Goal: Task Accomplishment & Management: Manage account settings

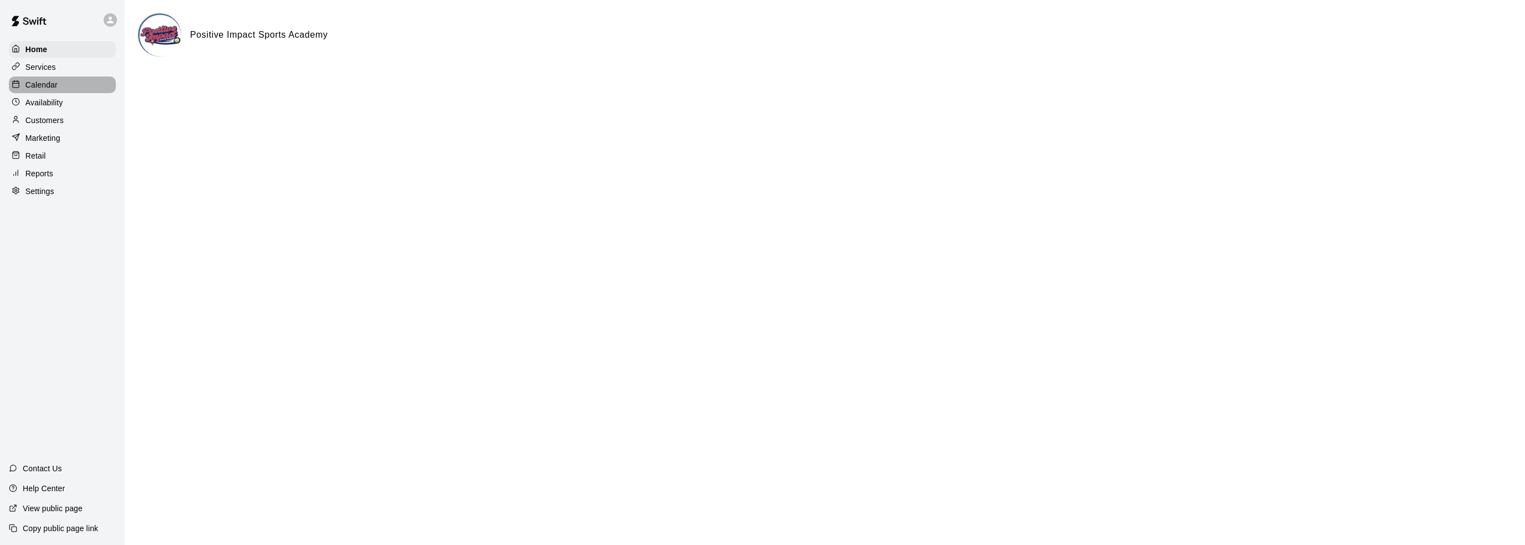
click at [65, 83] on div "Calendar" at bounding box center [62, 84] width 107 height 17
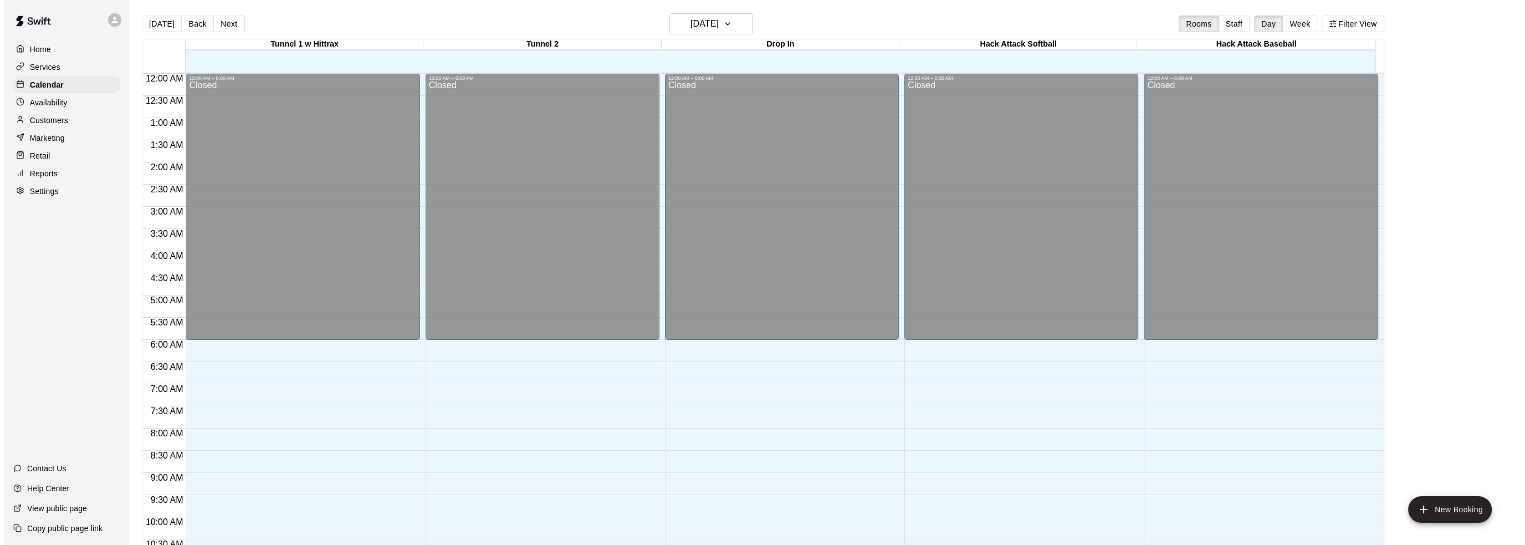
scroll to position [546, 0]
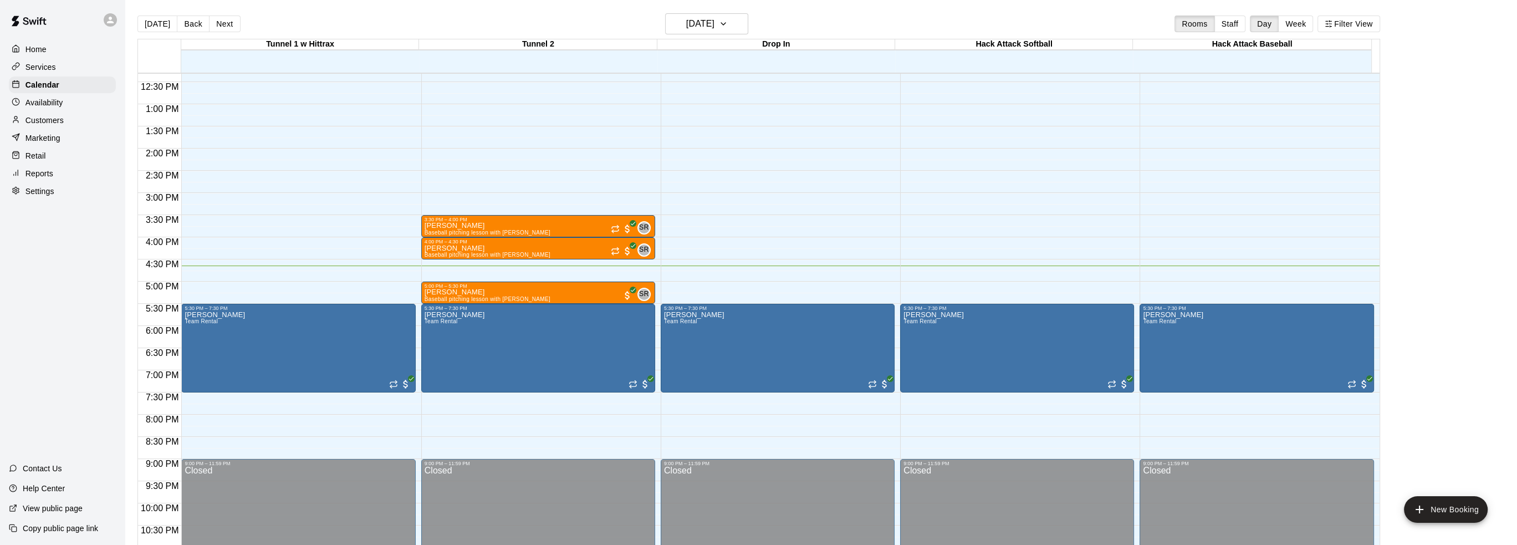
click at [49, 45] on div "Home" at bounding box center [62, 49] width 107 height 17
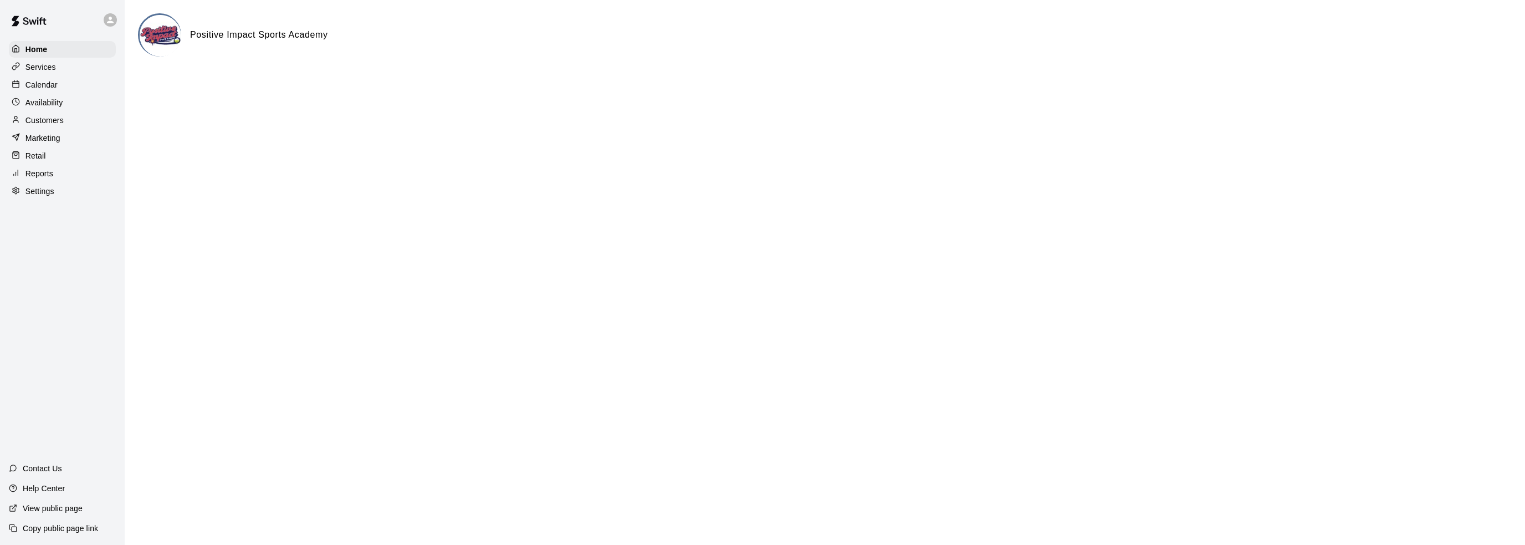
click at [64, 93] on div "Calendar" at bounding box center [62, 84] width 107 height 17
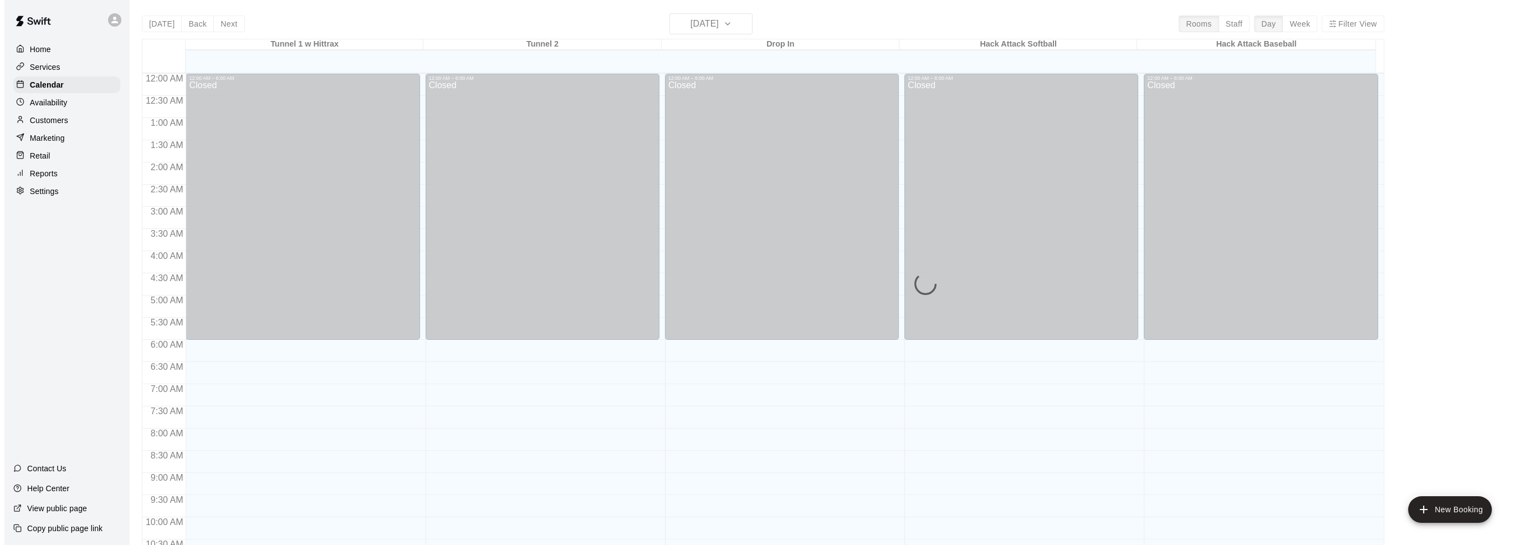
scroll to position [546, 0]
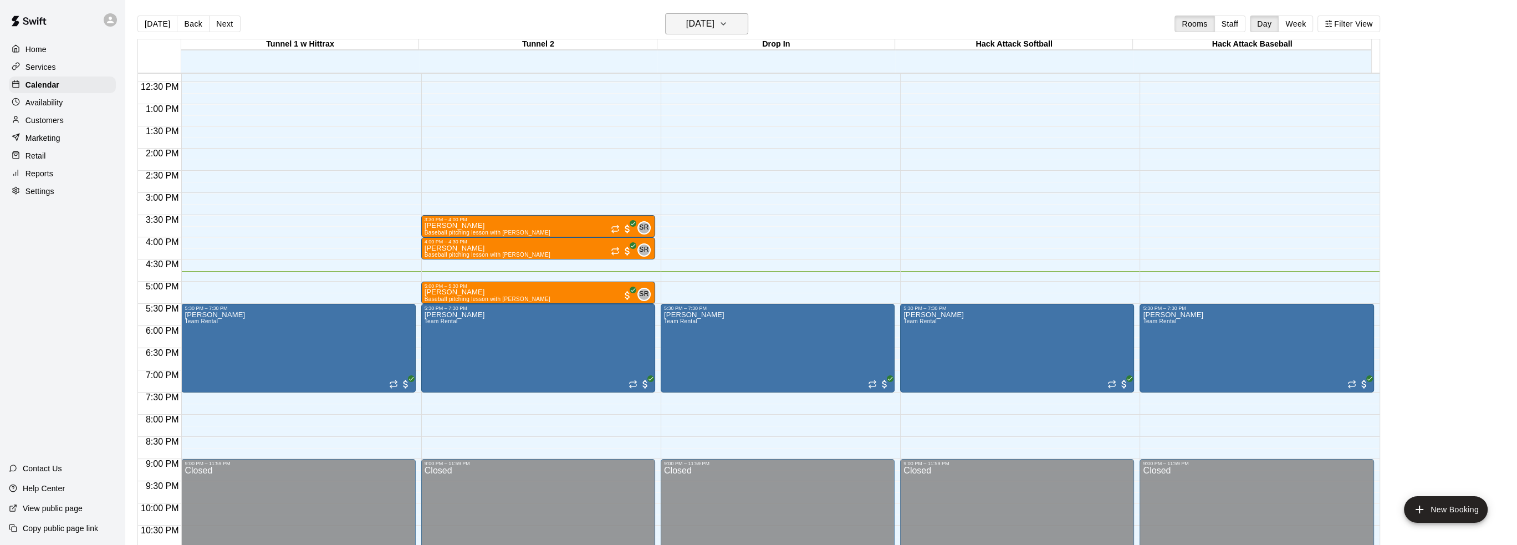
click at [700, 28] on h6 "[DATE]" at bounding box center [700, 24] width 28 height 16
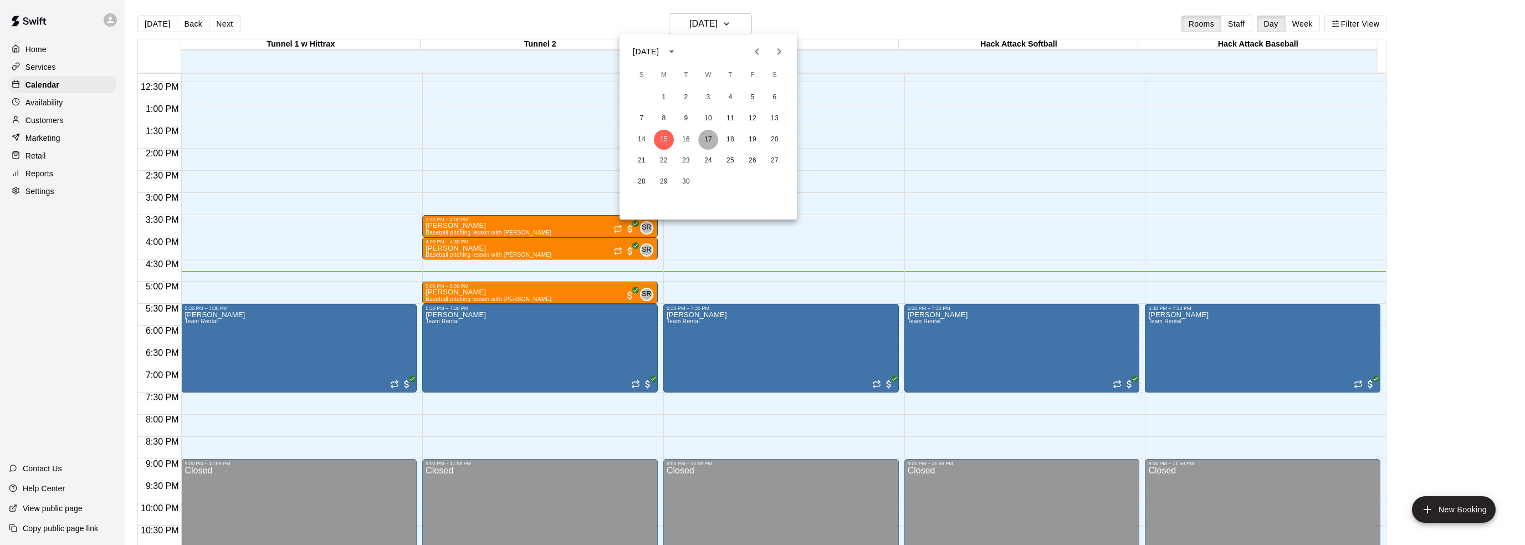
click at [705, 140] on button "17" at bounding box center [708, 140] width 20 height 20
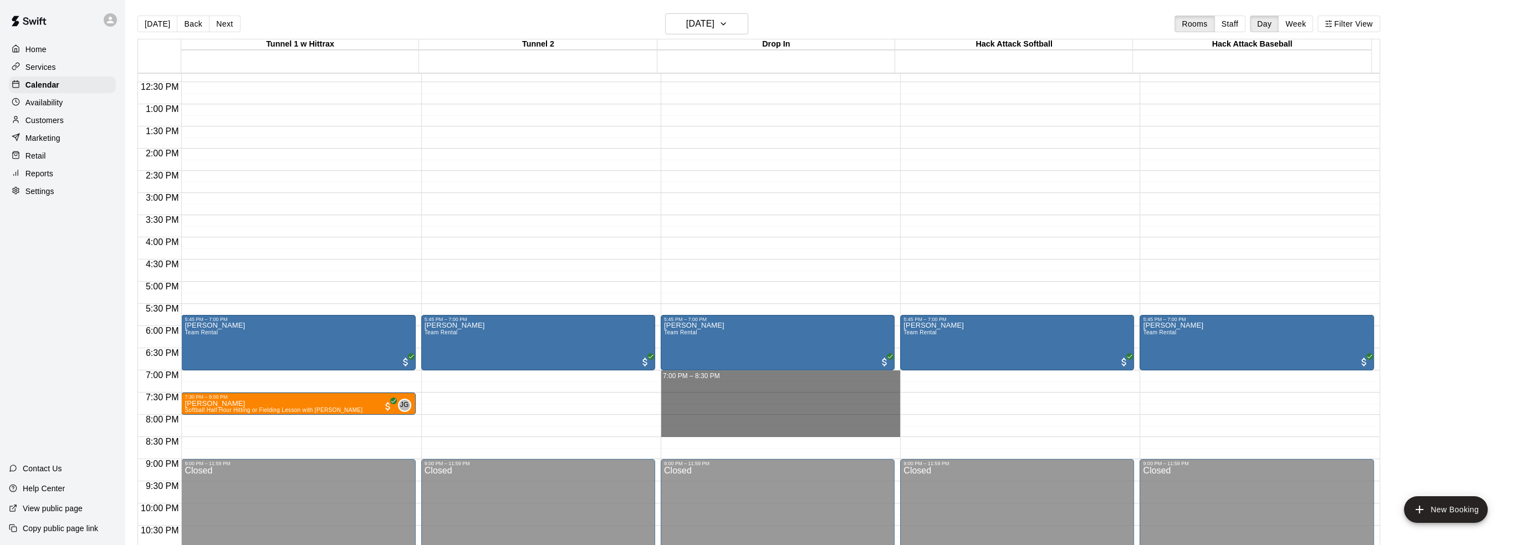
drag, startPoint x: 696, startPoint y: 372, endPoint x: 698, endPoint y: 427, distance: 54.4
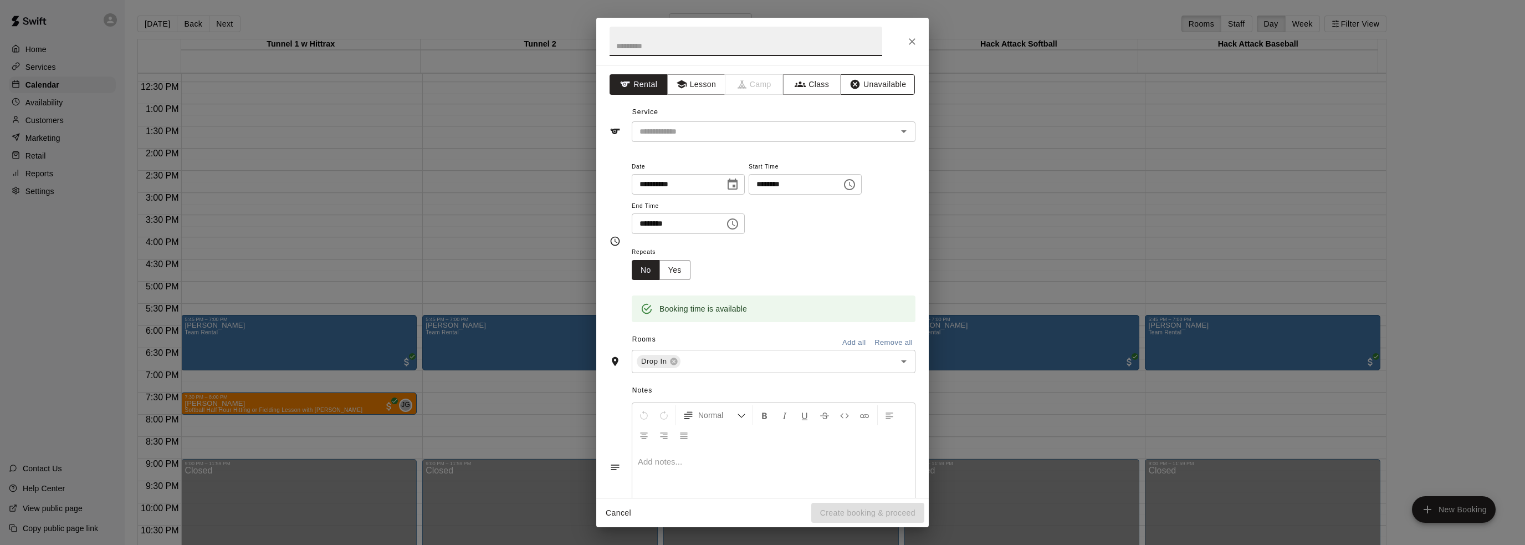
click at [866, 85] on button "Unavailable" at bounding box center [878, 84] width 74 height 21
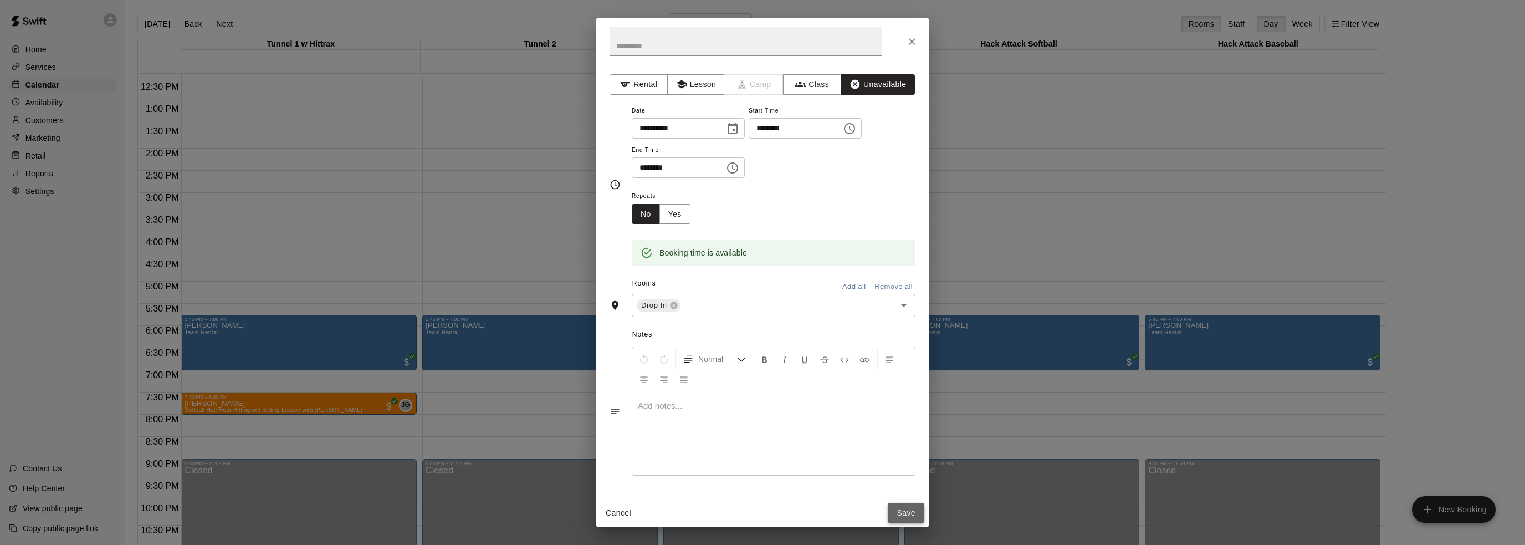
click at [908, 512] on button "Save" at bounding box center [906, 513] width 37 height 21
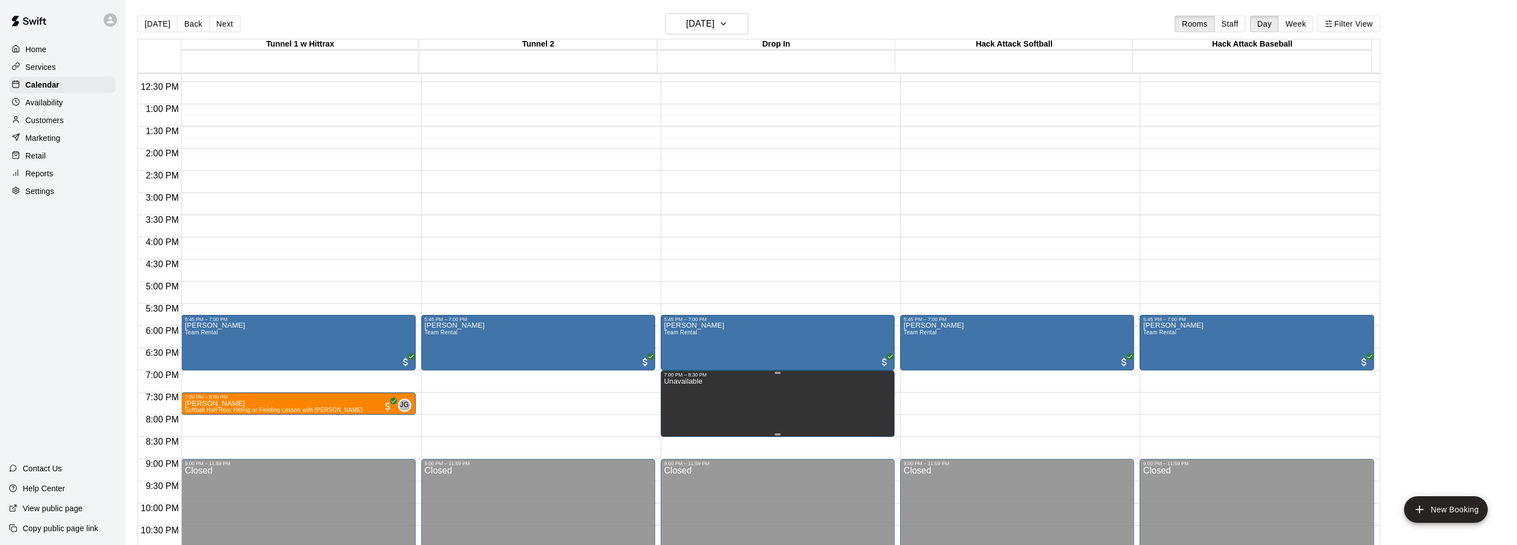
click at [672, 389] on icon "edit" at bounding box center [673, 388] width 13 height 13
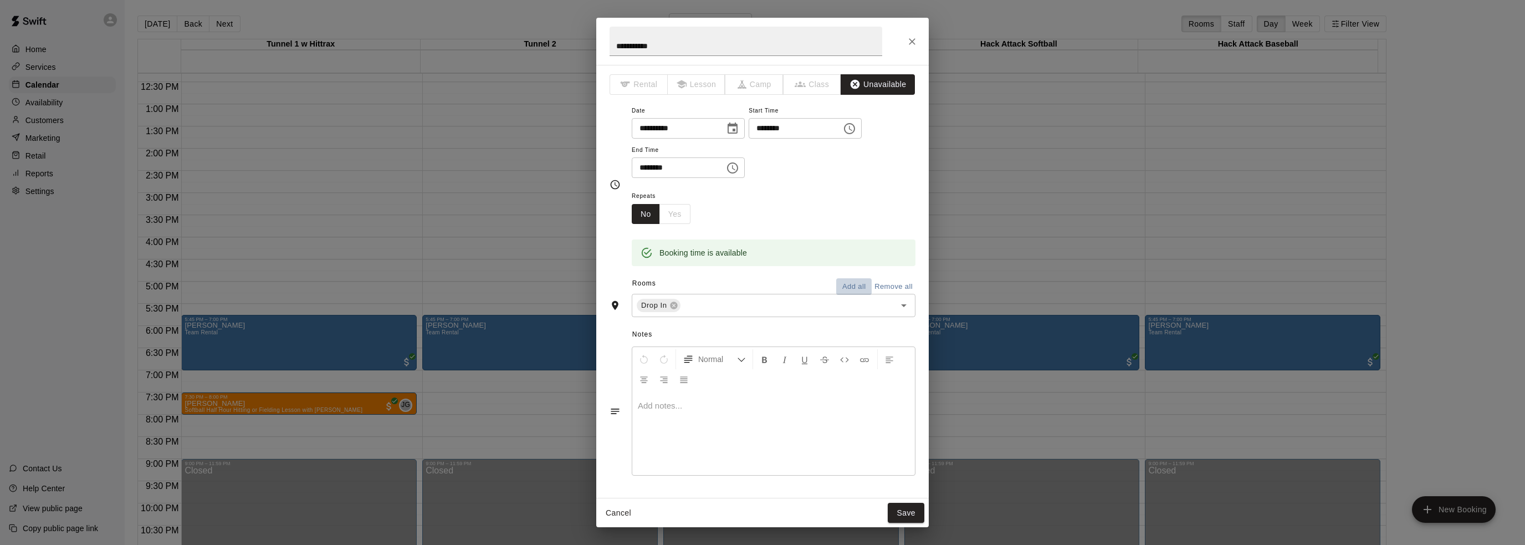
click at [836, 284] on button "Add all" at bounding box center [853, 286] width 35 height 17
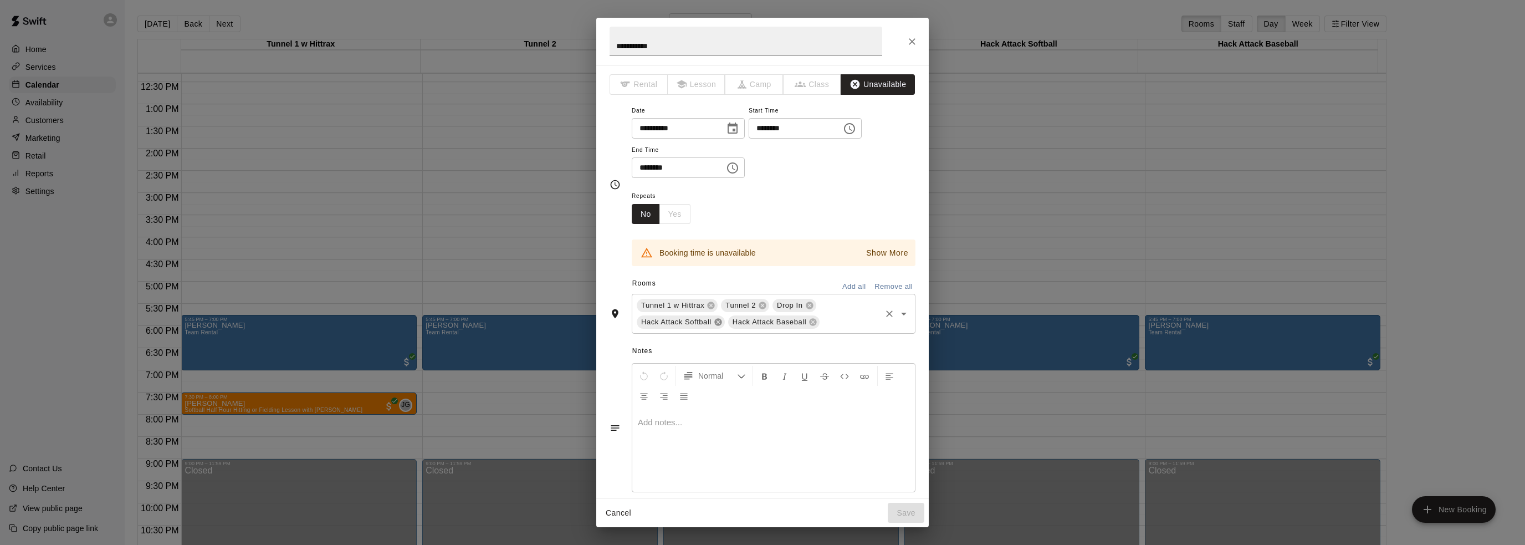
click at [717, 323] on icon at bounding box center [718, 322] width 9 height 9
click at [721, 323] on icon at bounding box center [721, 322] width 7 height 7
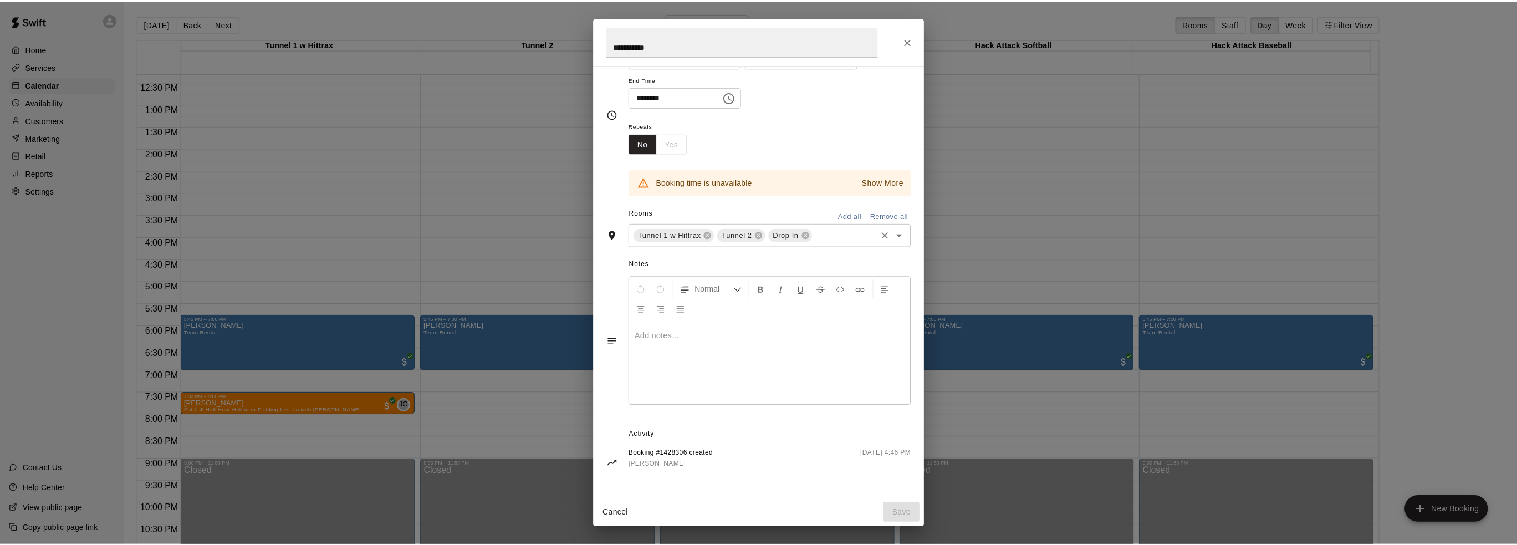
scroll to position [0, 0]
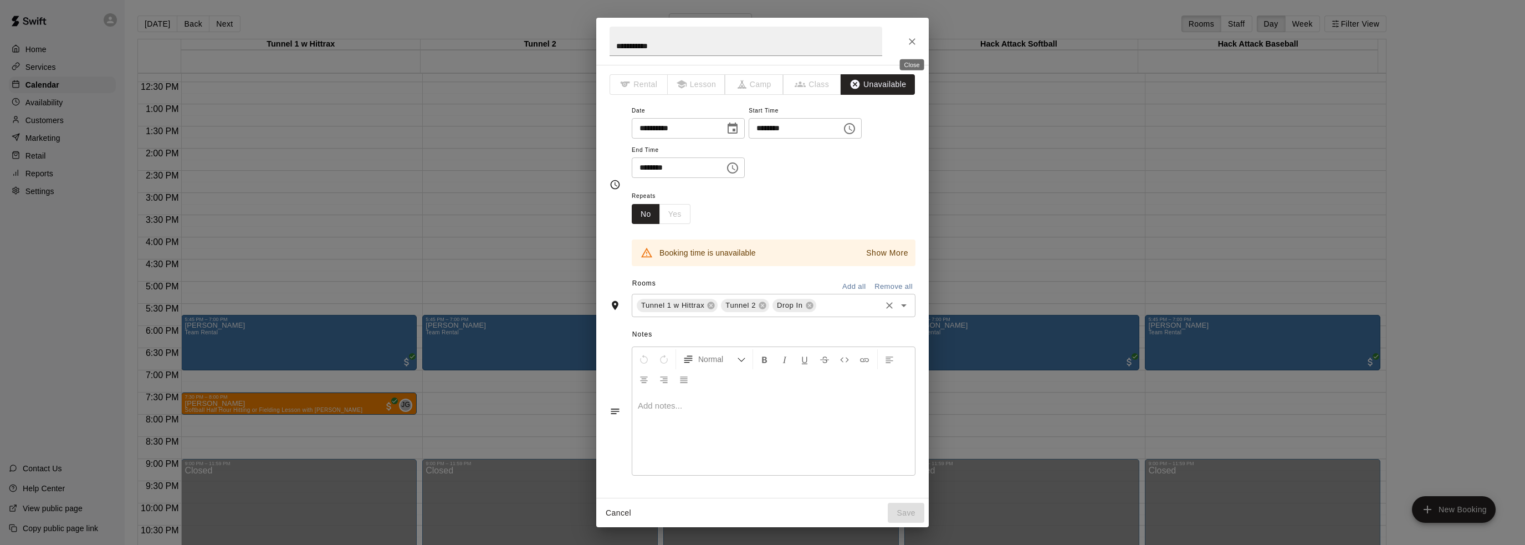
click at [912, 41] on icon "Close" at bounding box center [912, 41] width 7 height 7
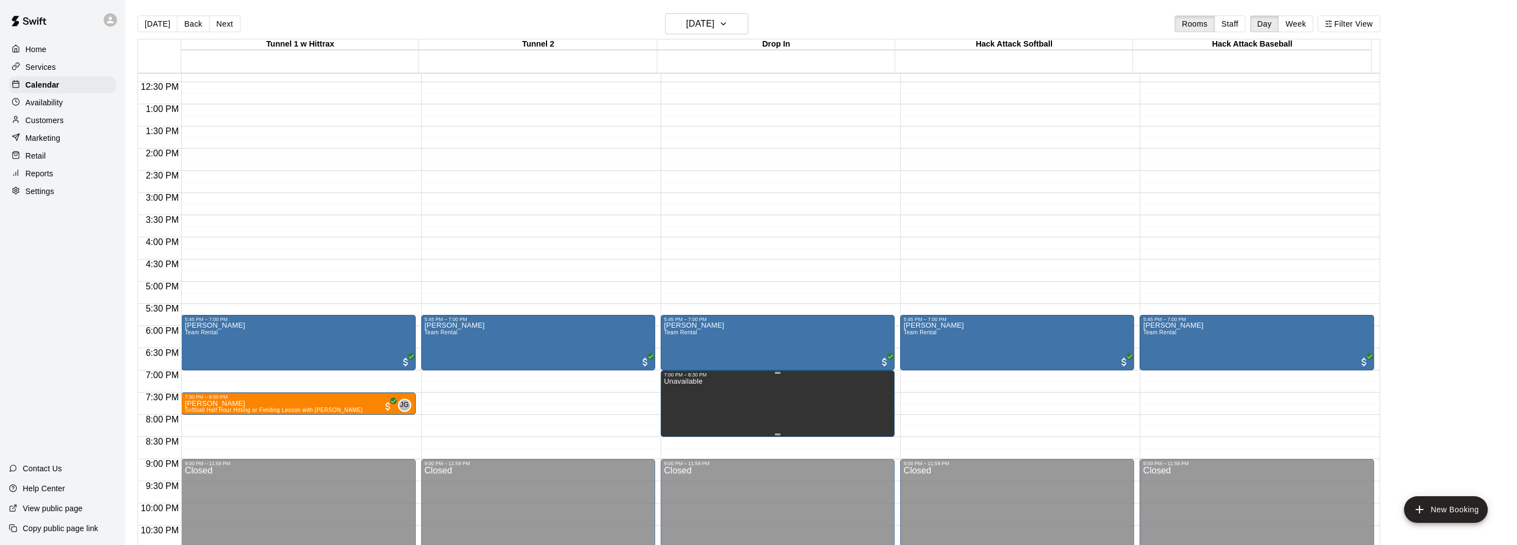
click at [750, 23] on div at bounding box center [762, 272] width 1525 height 545
click at [714, 24] on h6 "[DATE]" at bounding box center [700, 24] width 28 height 16
click at [733, 133] on button "18" at bounding box center [730, 140] width 20 height 20
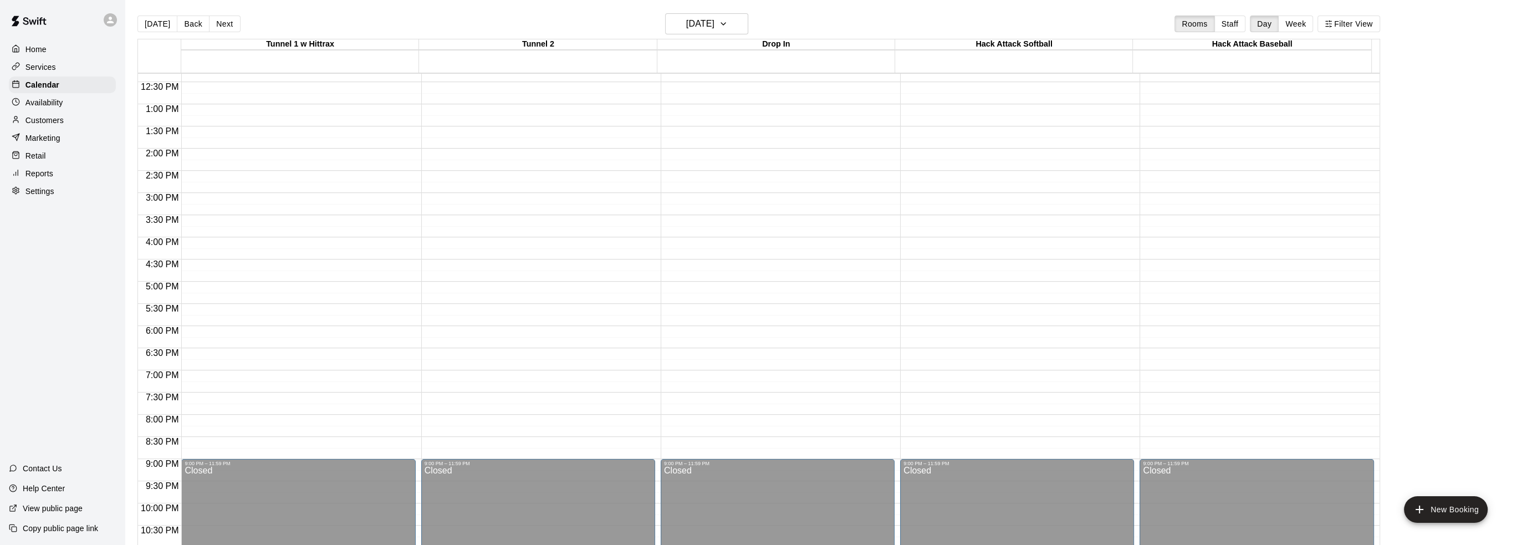
click at [62, 105] on p "Availability" at bounding box center [44, 102] width 38 height 11
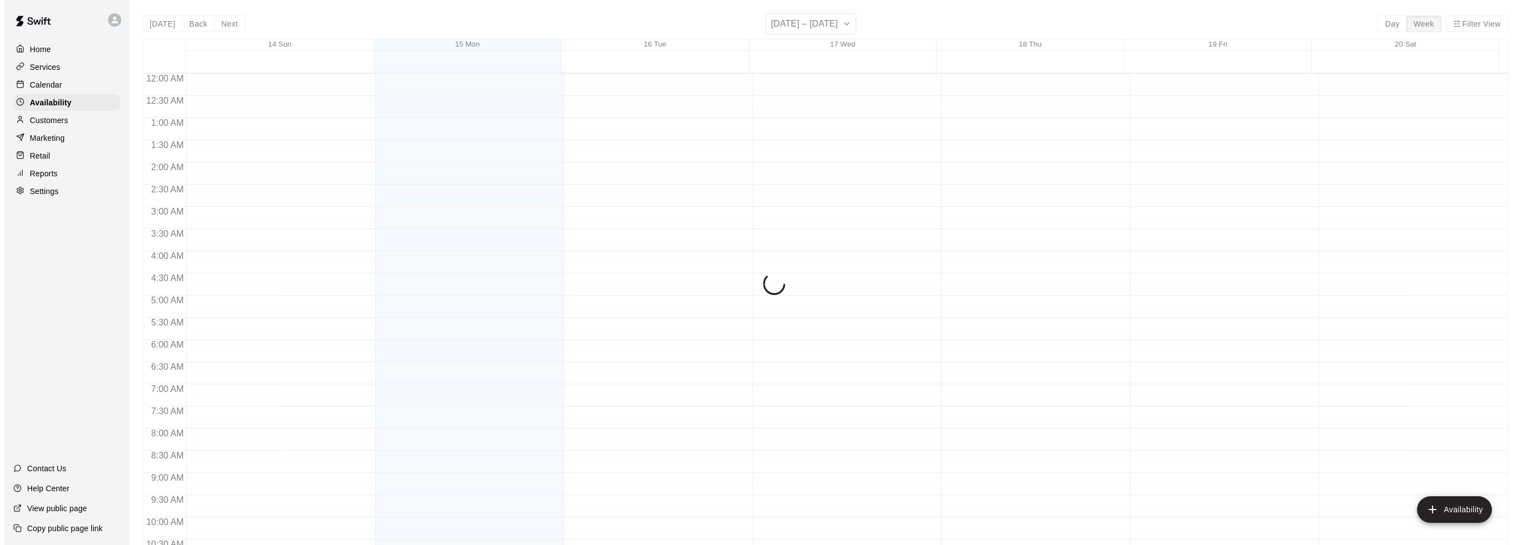
scroll to position [579, 0]
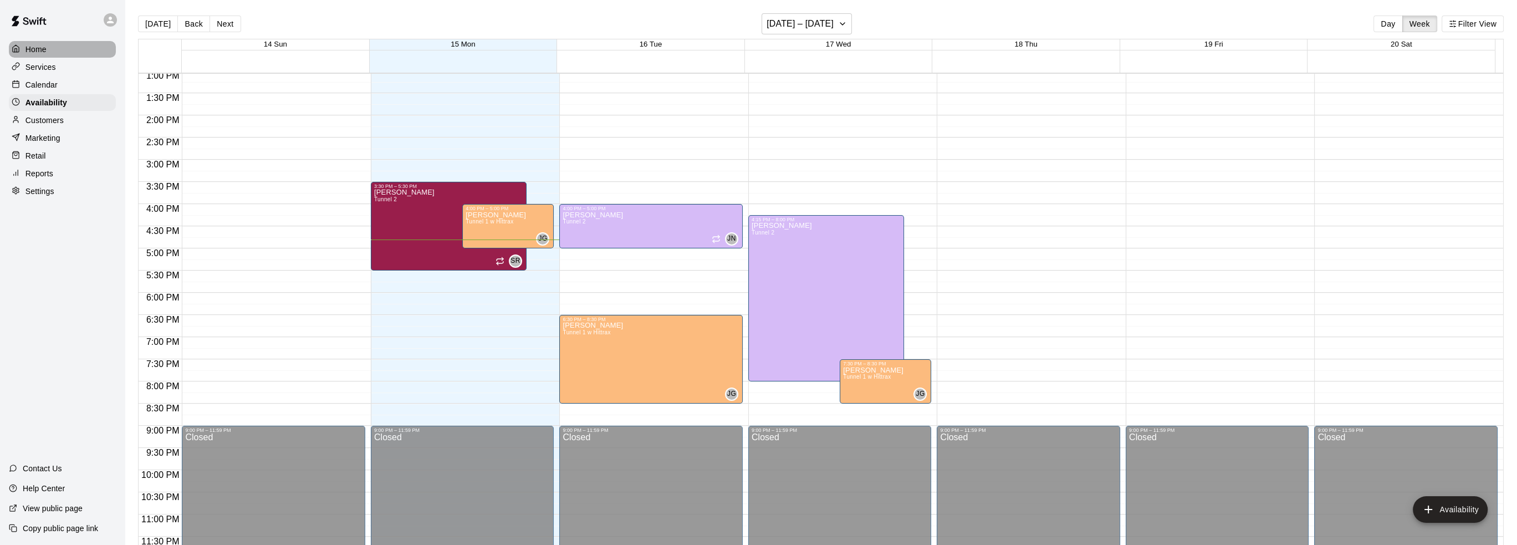
click at [56, 53] on div "Home" at bounding box center [62, 49] width 107 height 17
